Goal: Information Seeking & Learning: Learn about a topic

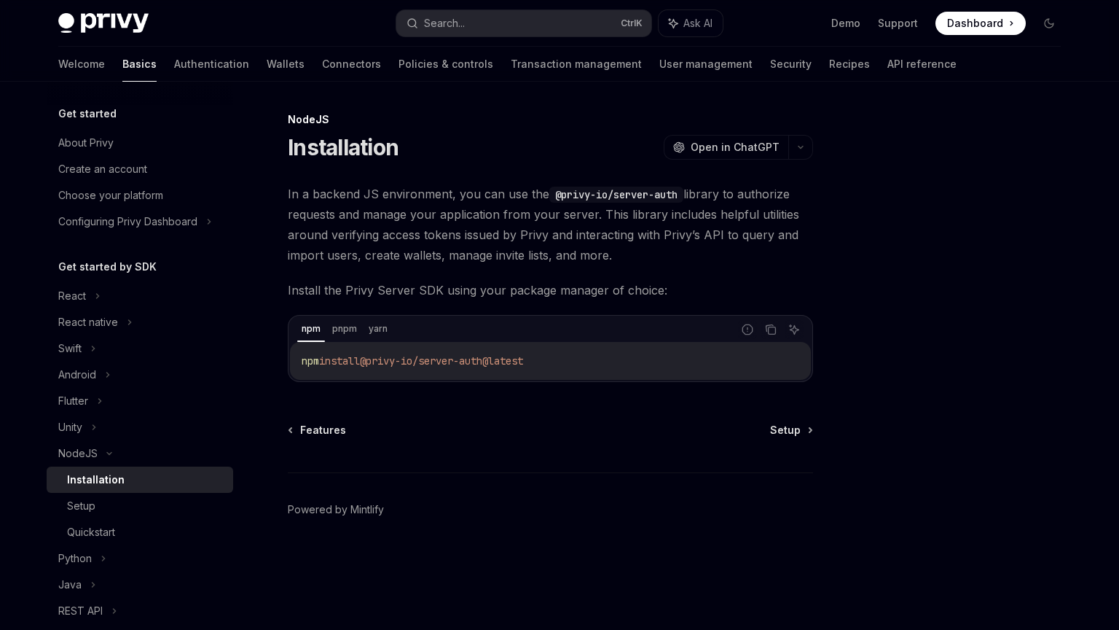
type textarea "*"
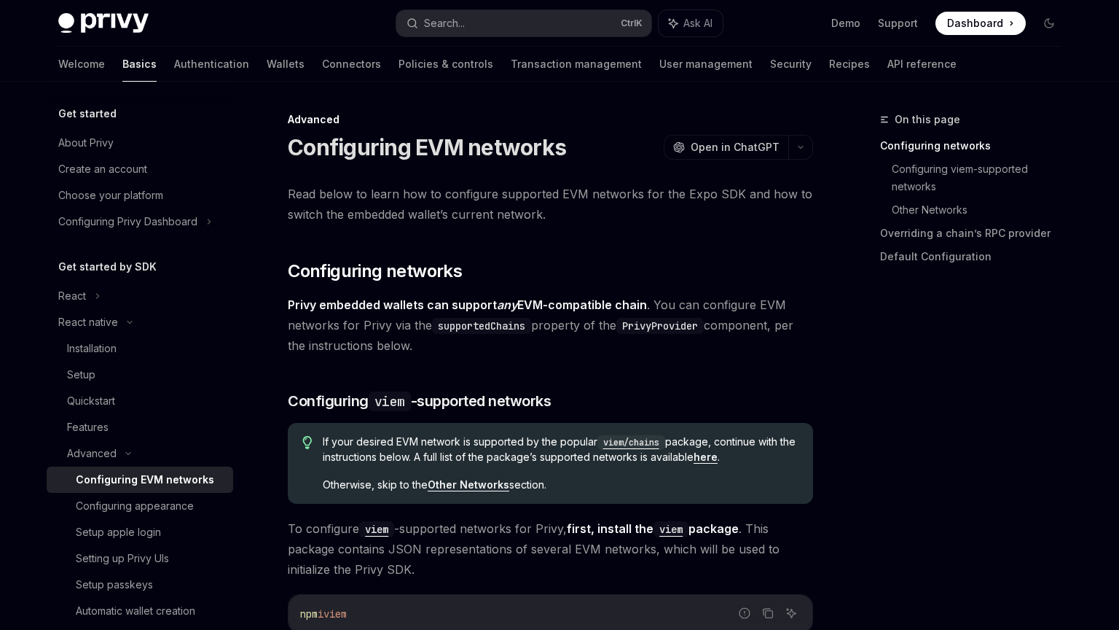
type textarea "*"
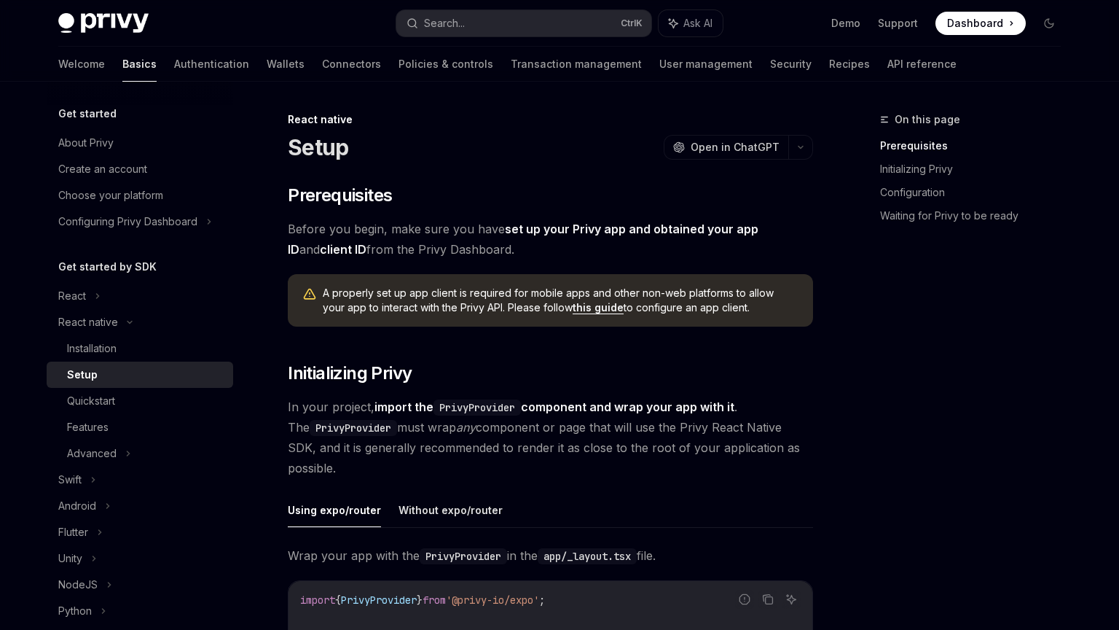
type textarea "*"
